Goal: Navigation & Orientation: Find specific page/section

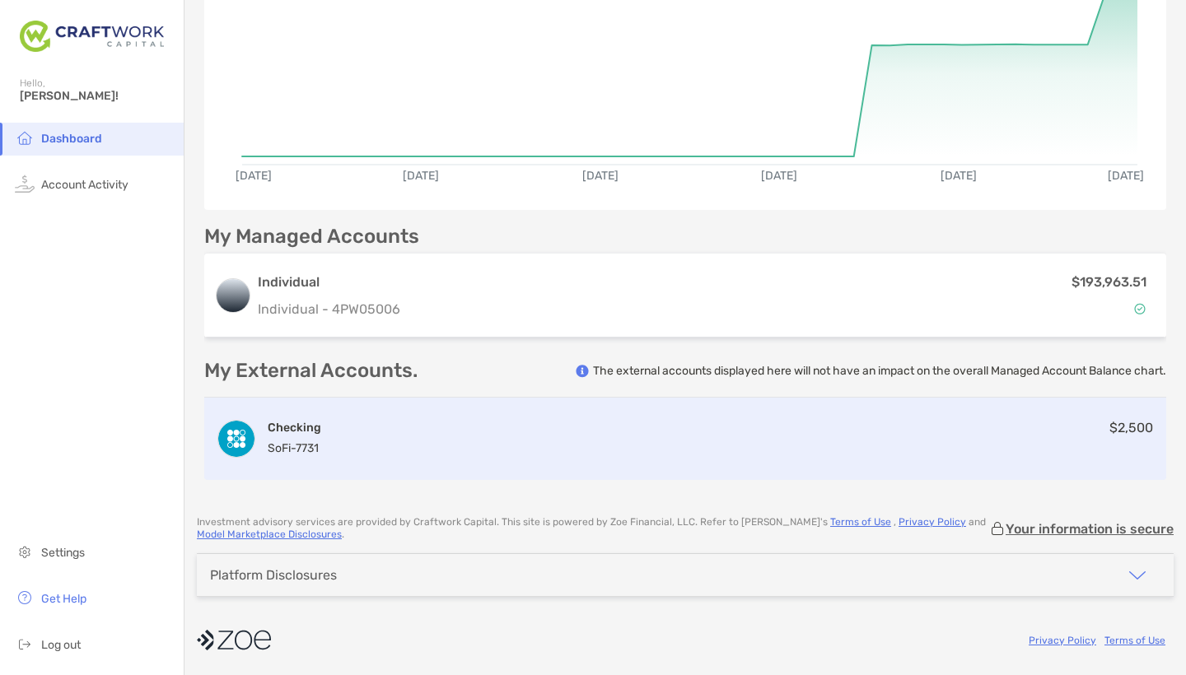
scroll to position [217, 0]
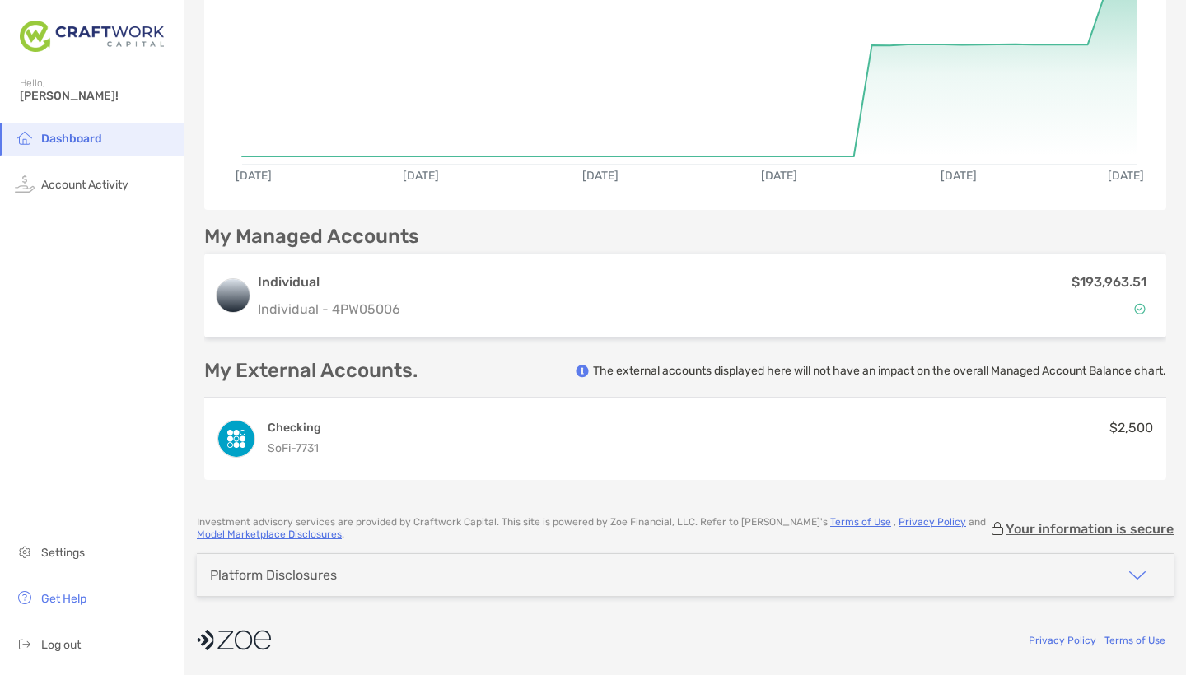
click at [748, 584] on div "Platform Disclosures" at bounding box center [685, 575] width 977 height 42
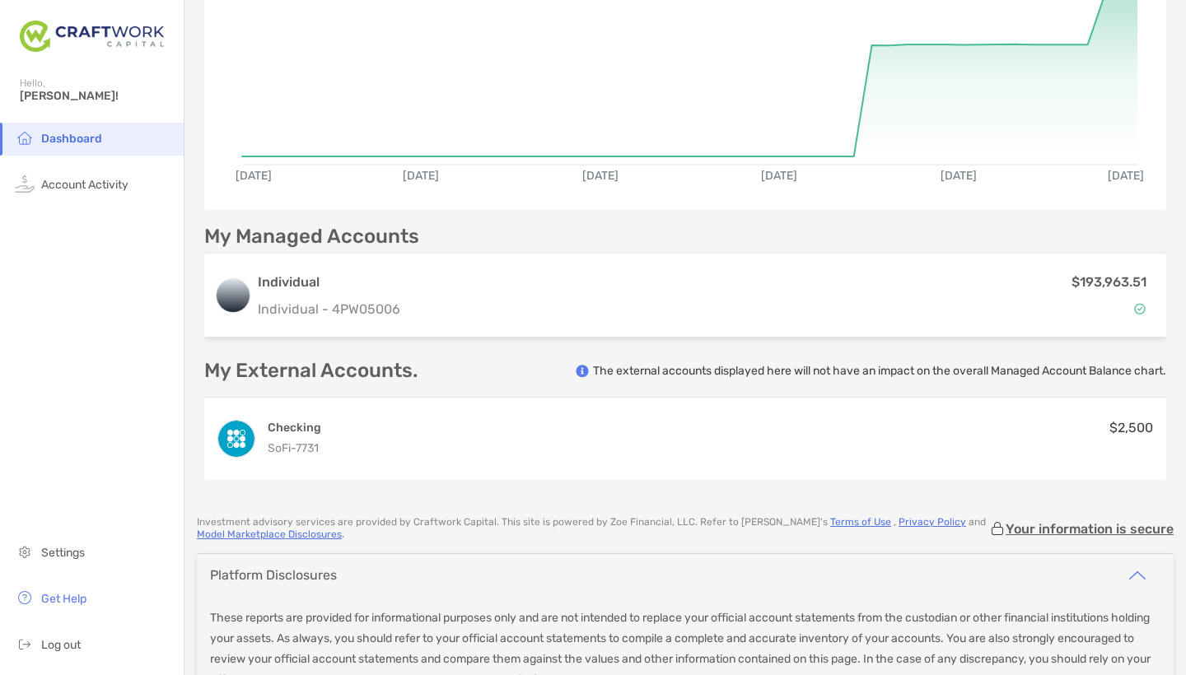
click at [748, 584] on div "Platform Disclosures" at bounding box center [685, 575] width 977 height 42
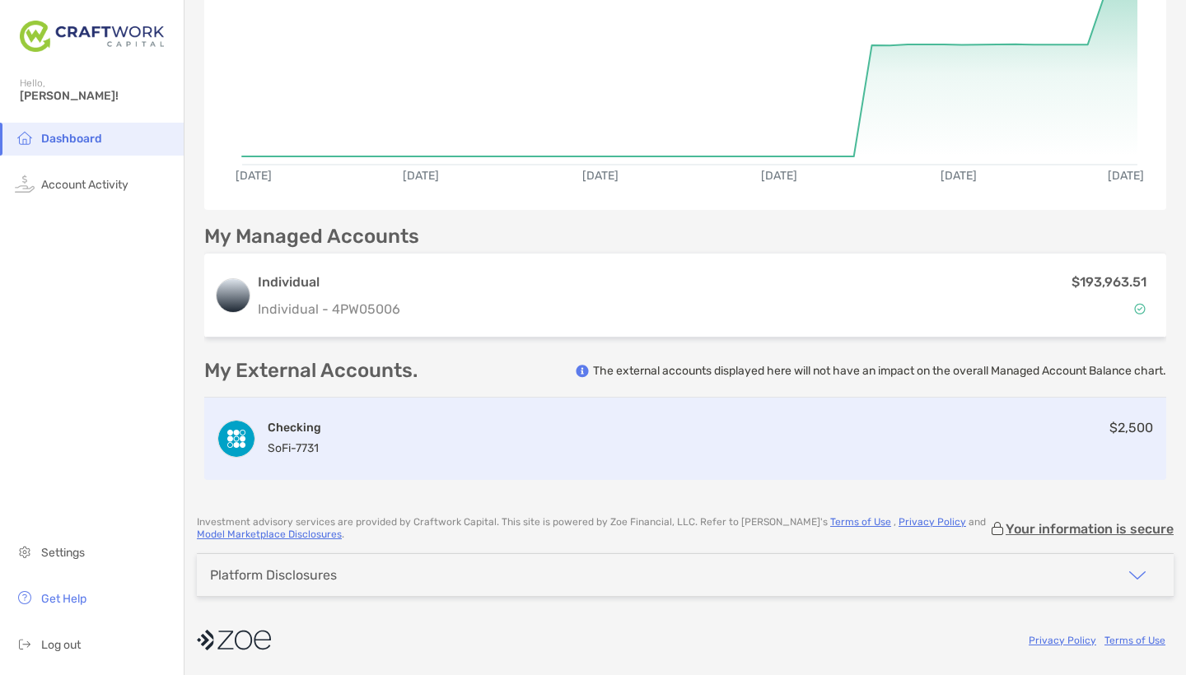
scroll to position [0, 0]
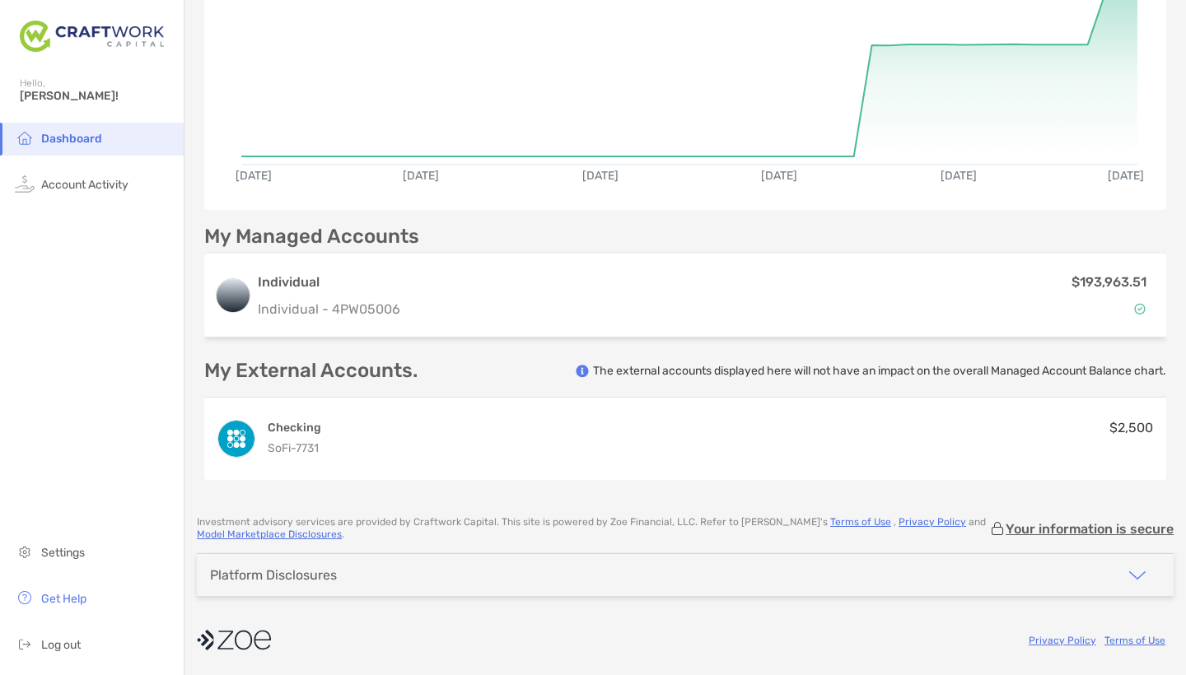
click at [563, 579] on div "Platform Disclosures" at bounding box center [685, 575] width 977 height 42
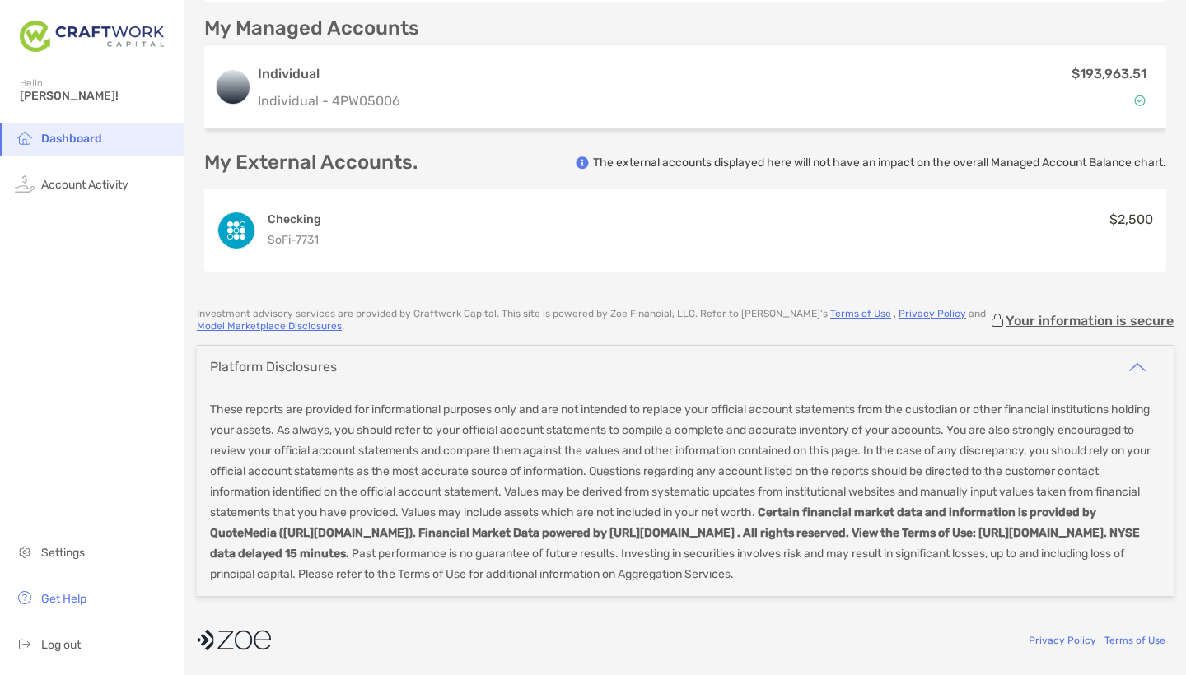
scroll to position [426, 0]
click at [666, 361] on div "Platform Disclosures" at bounding box center [685, 367] width 977 height 42
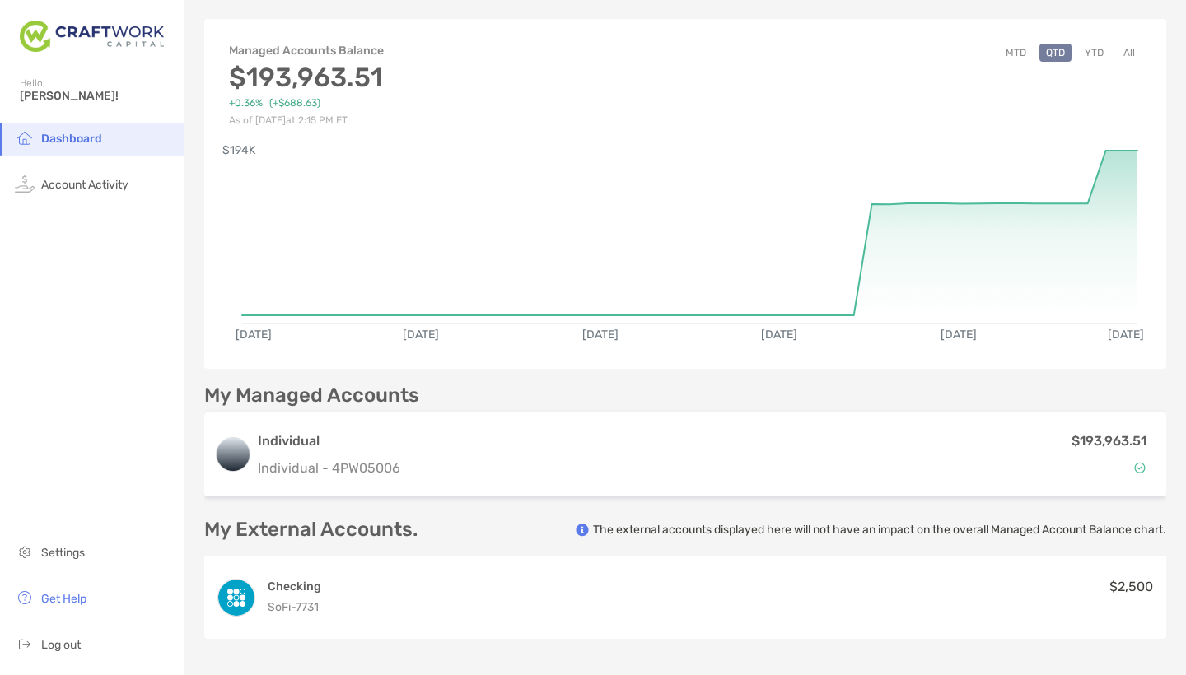
scroll to position [55, 0]
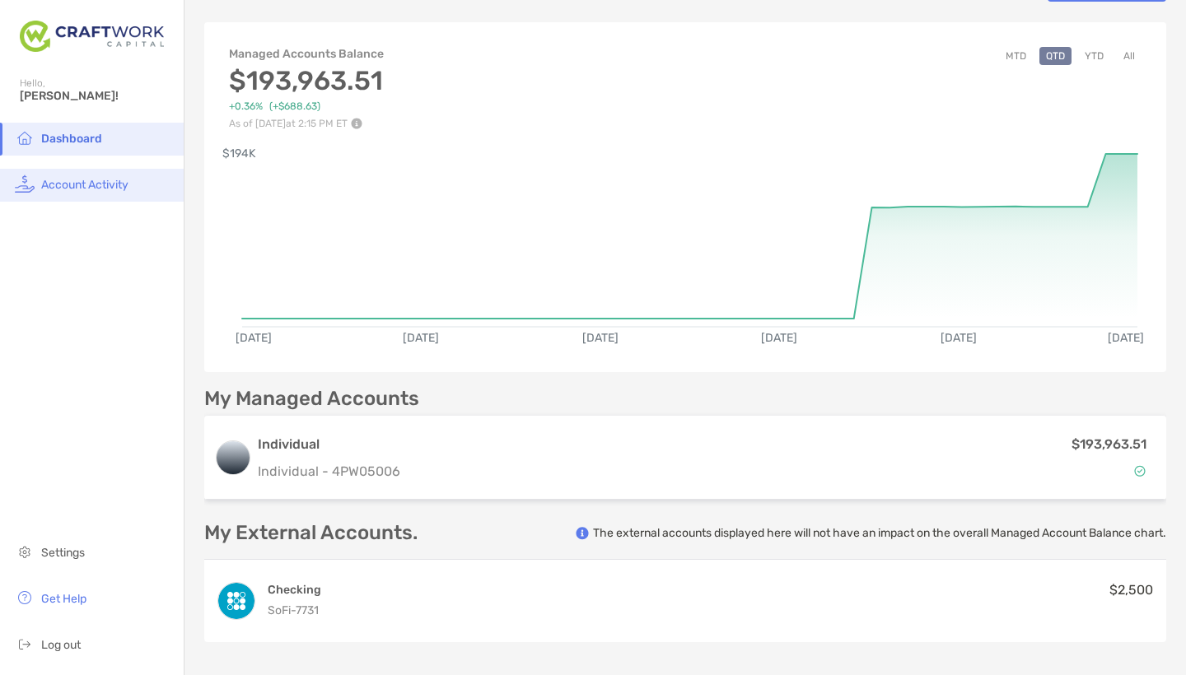
click at [111, 179] on span "Account Activity" at bounding box center [84, 185] width 87 height 14
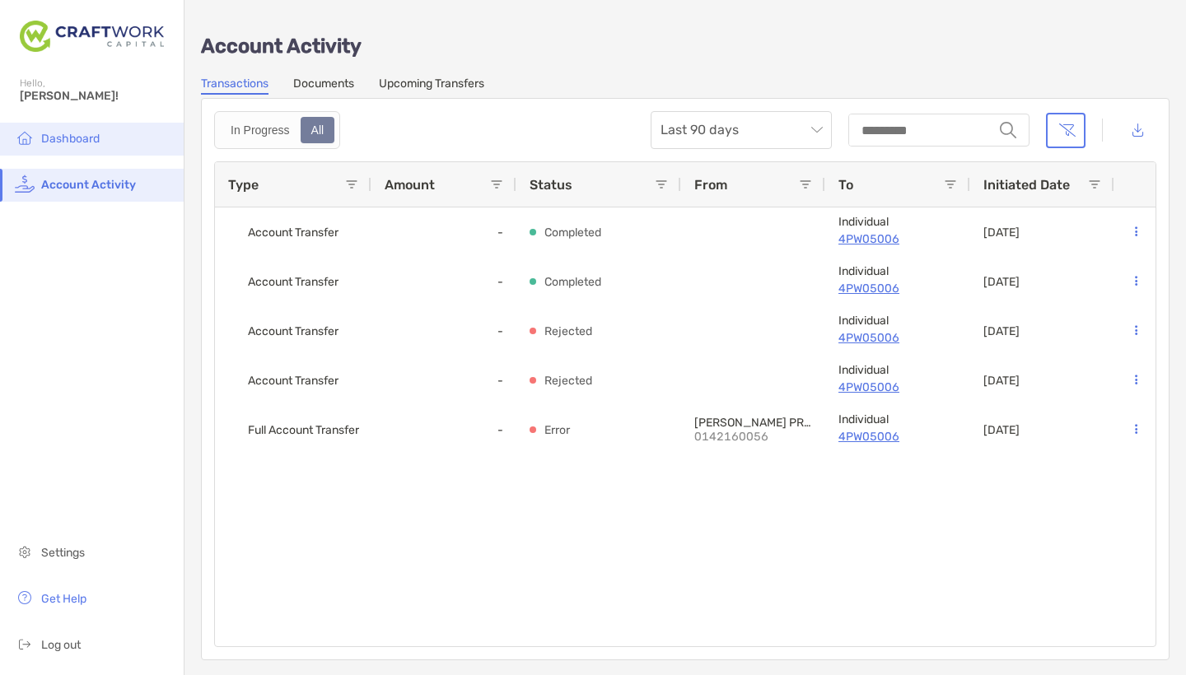
click at [71, 136] on span "Dashboard" at bounding box center [70, 139] width 58 height 14
